Goal: Complete application form

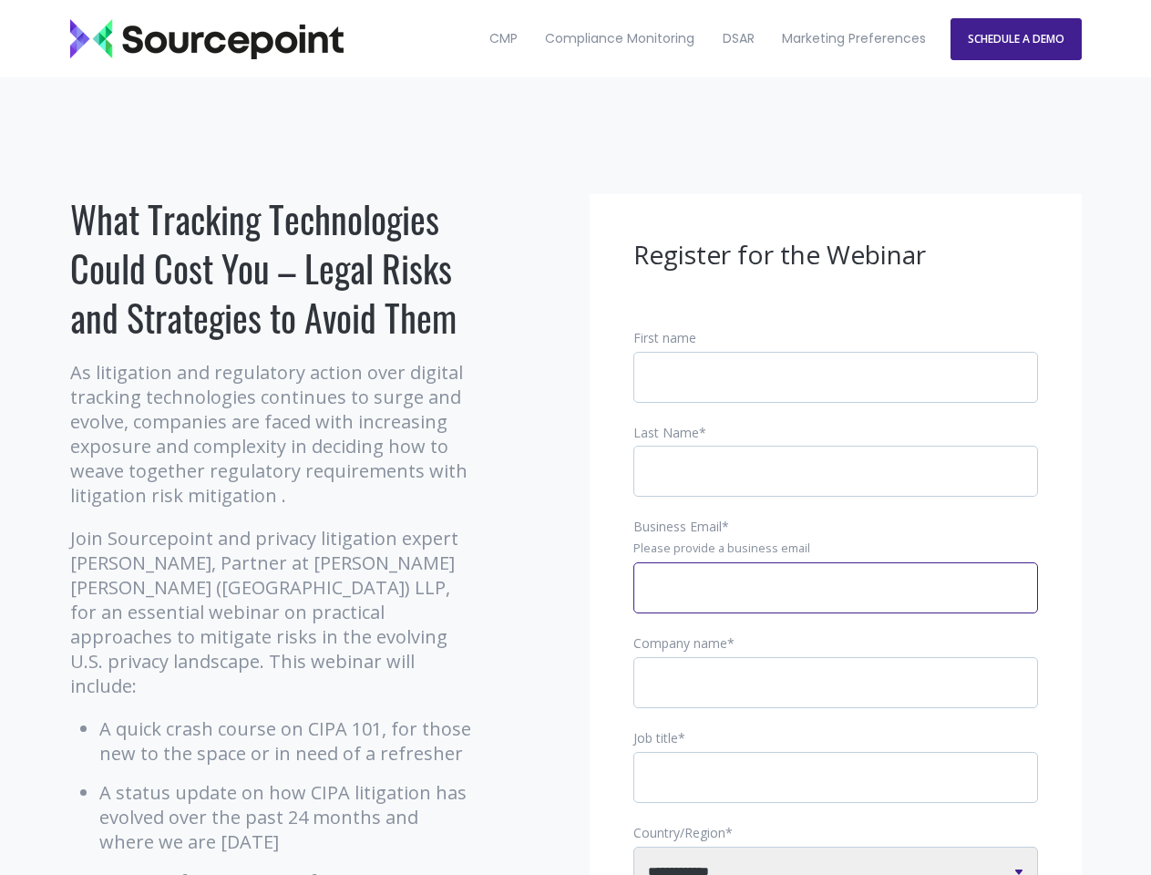
click at [836, 603] on input "Business Email *" at bounding box center [836, 587] width 405 height 51
